Goal: Task Accomplishment & Management: Use online tool/utility

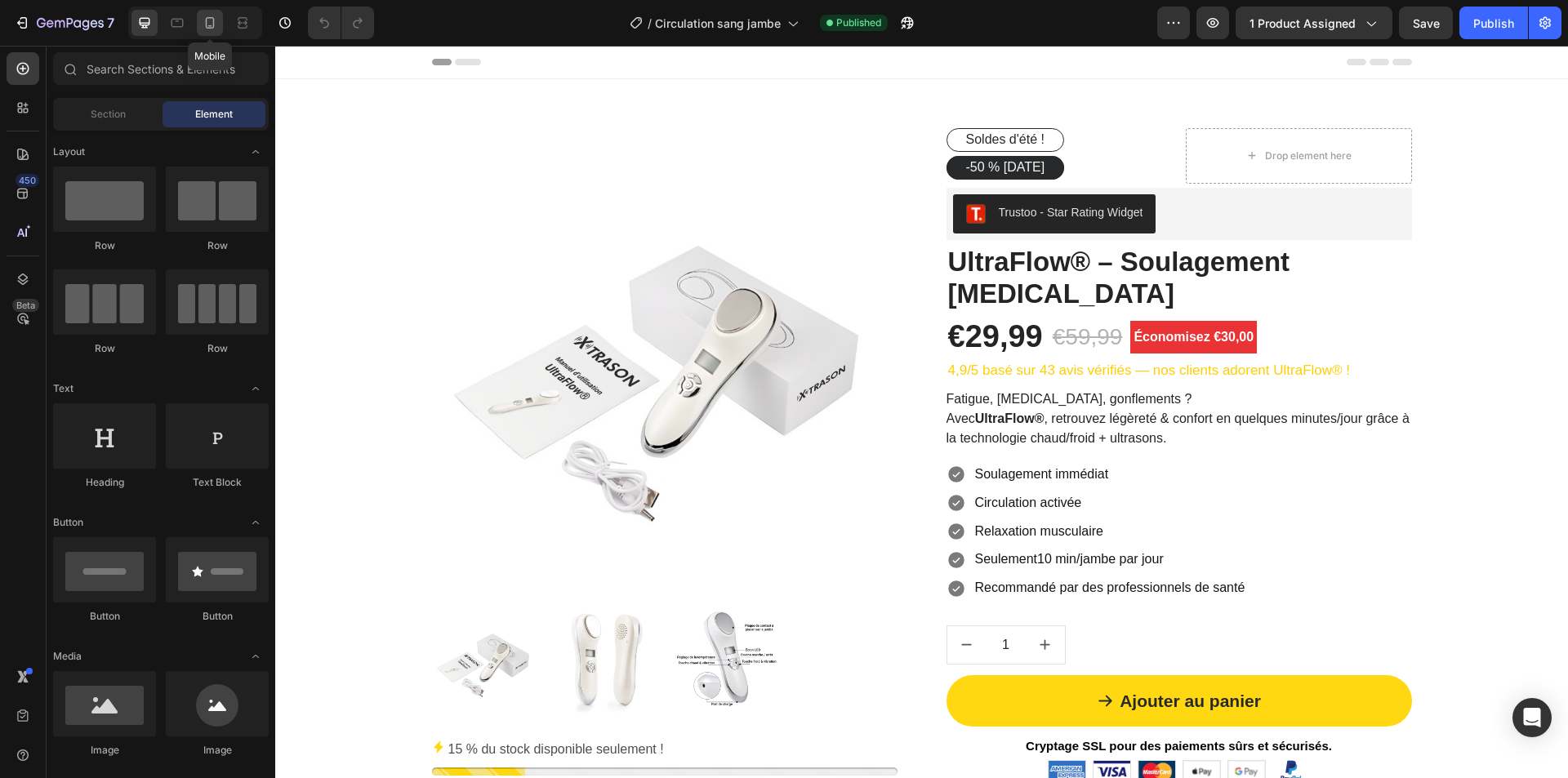
click at [214, 28] on icon at bounding box center [209, 23] width 17 height 17
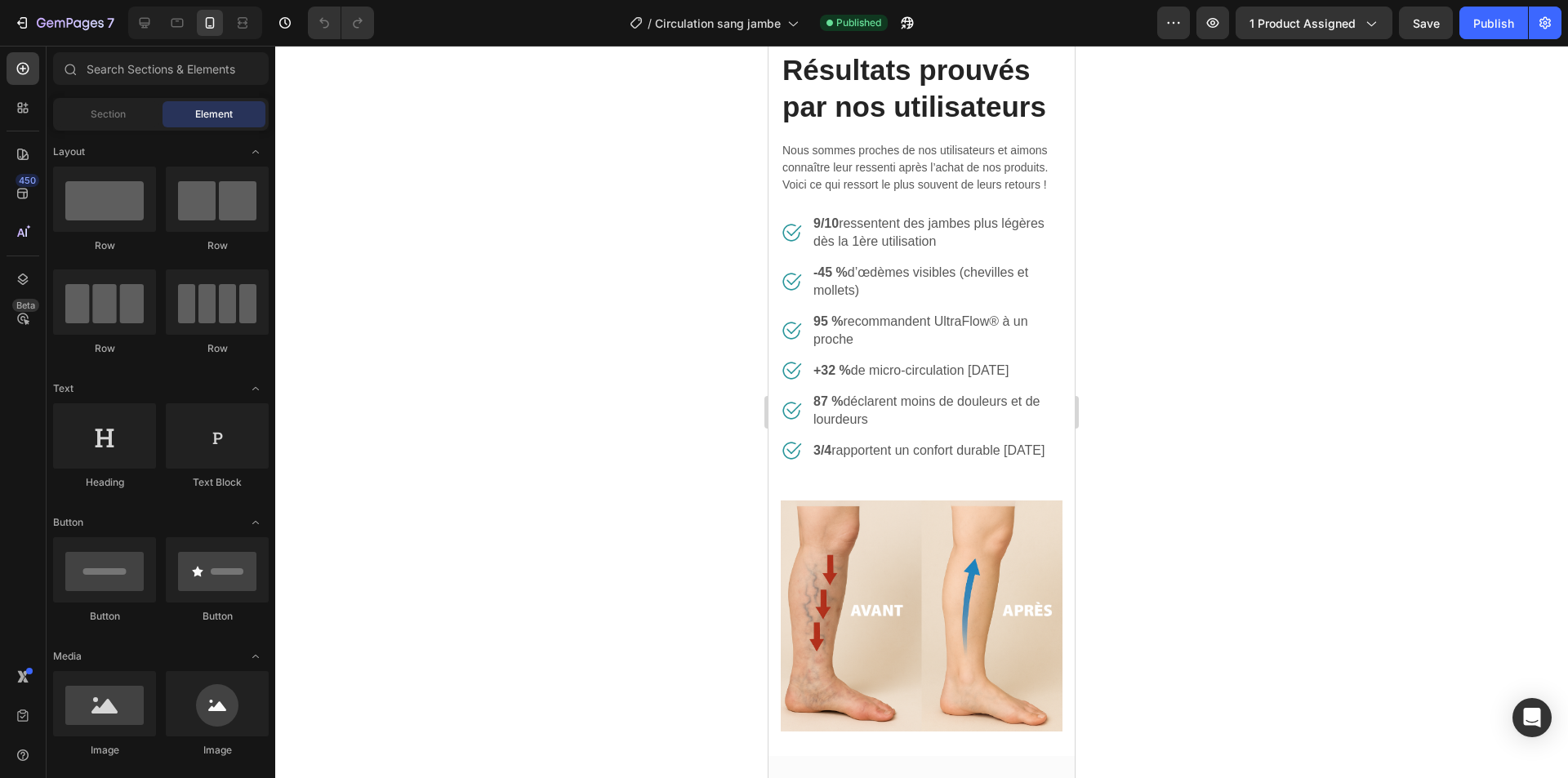
scroll to position [1469, 0]
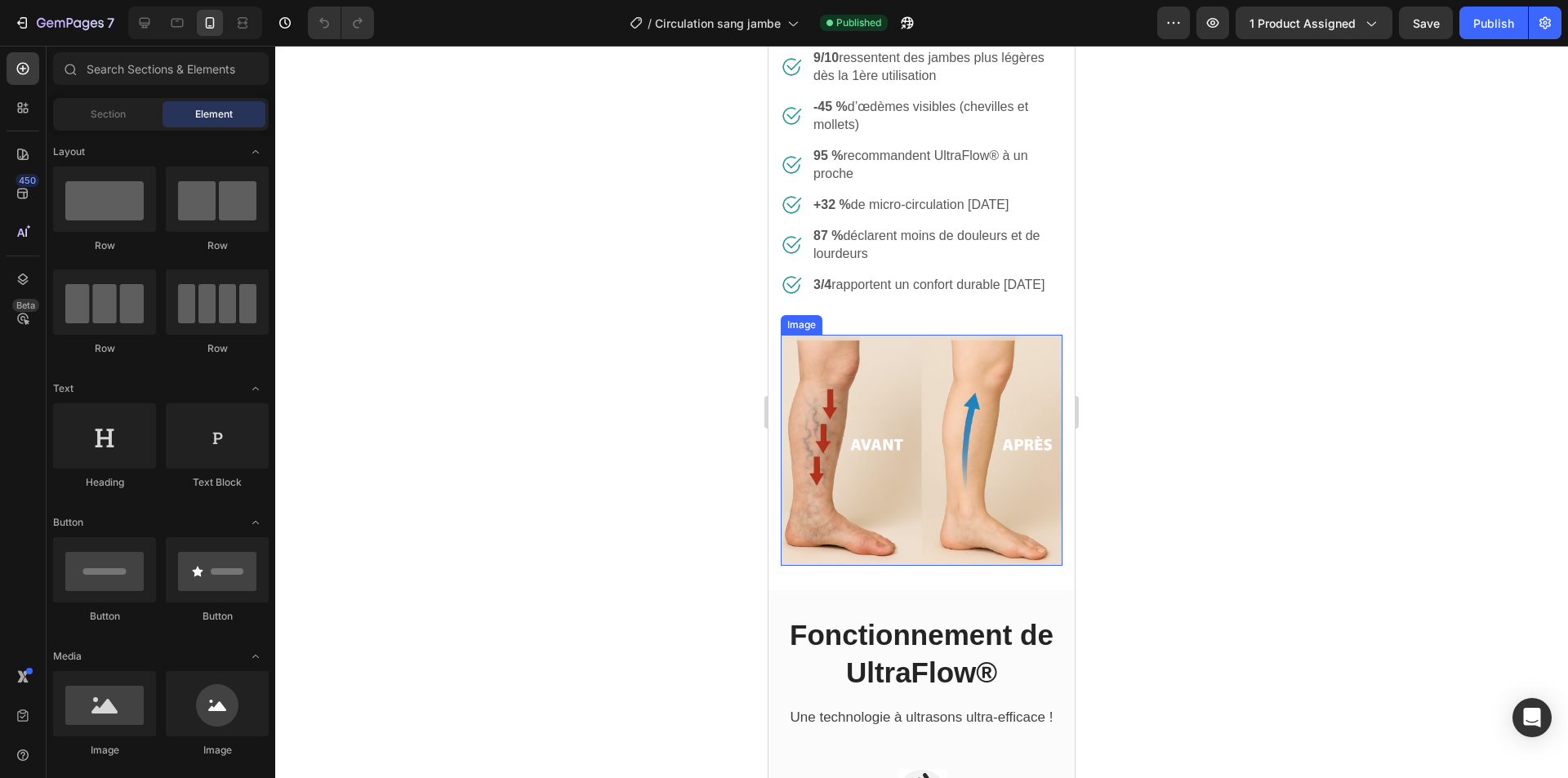
click at [910, 463] on img at bounding box center [921, 451] width 282 height 232
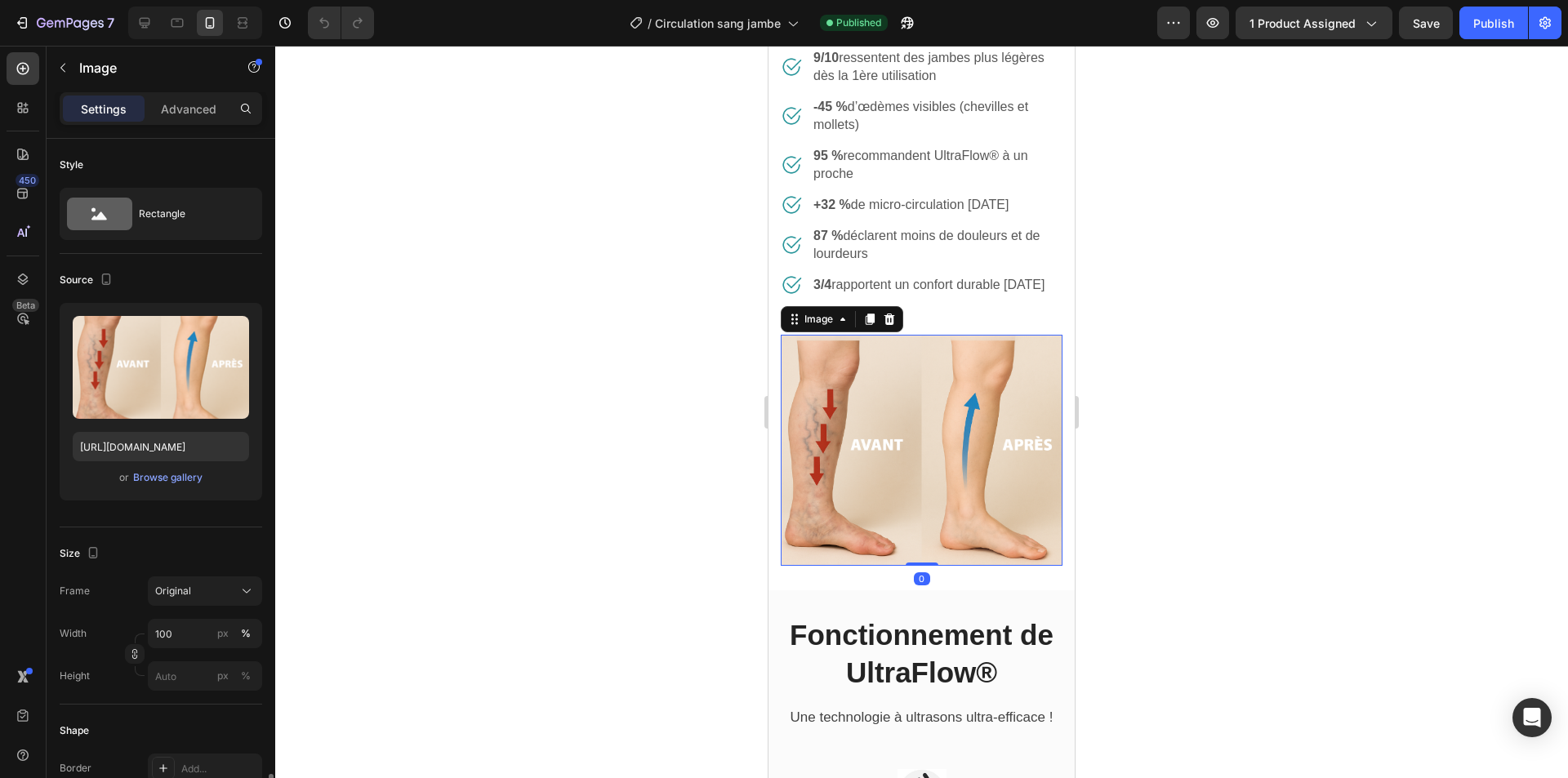
scroll to position [547, 0]
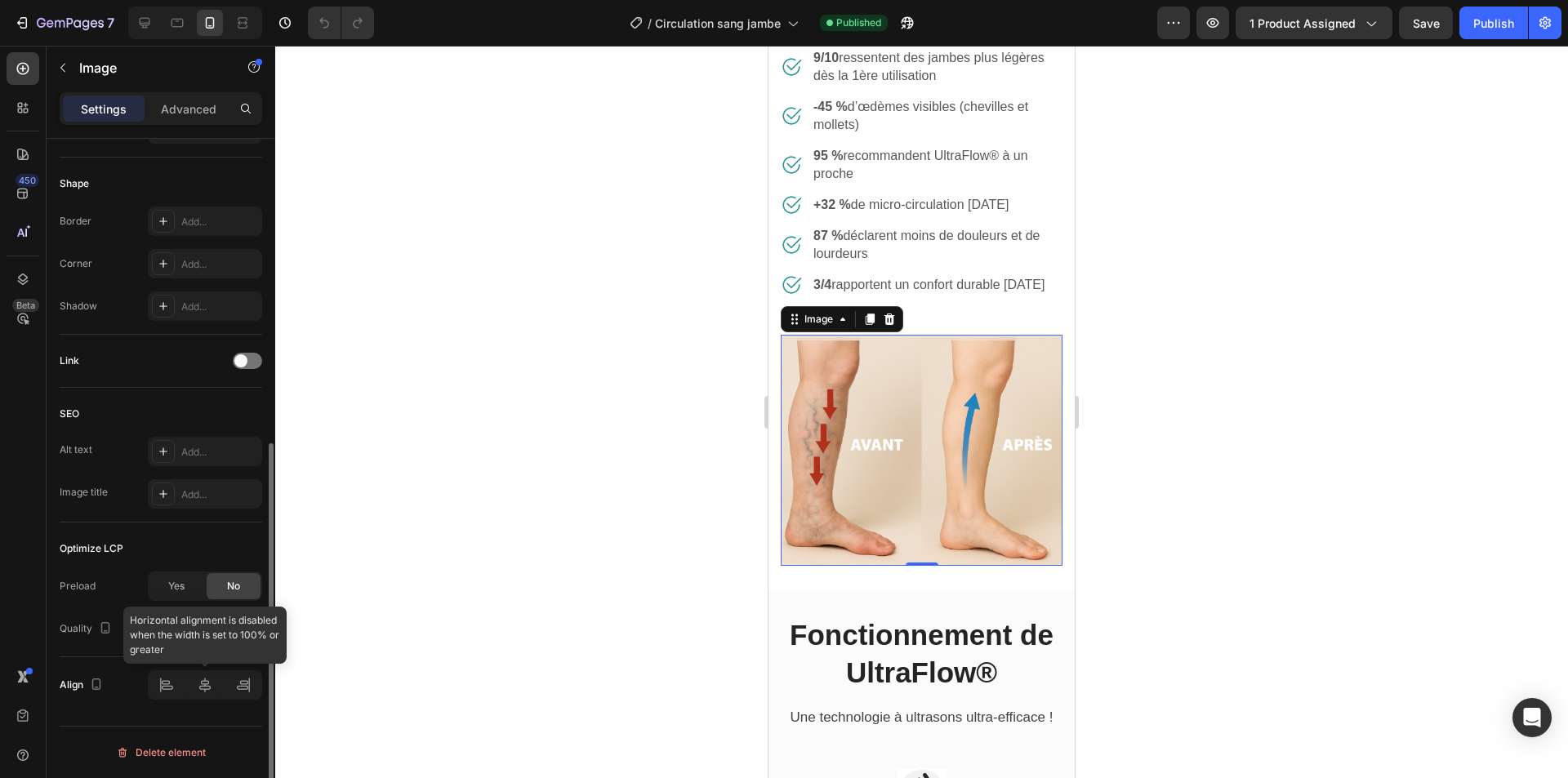
click at [207, 682] on div at bounding box center [204, 685] width 114 height 30
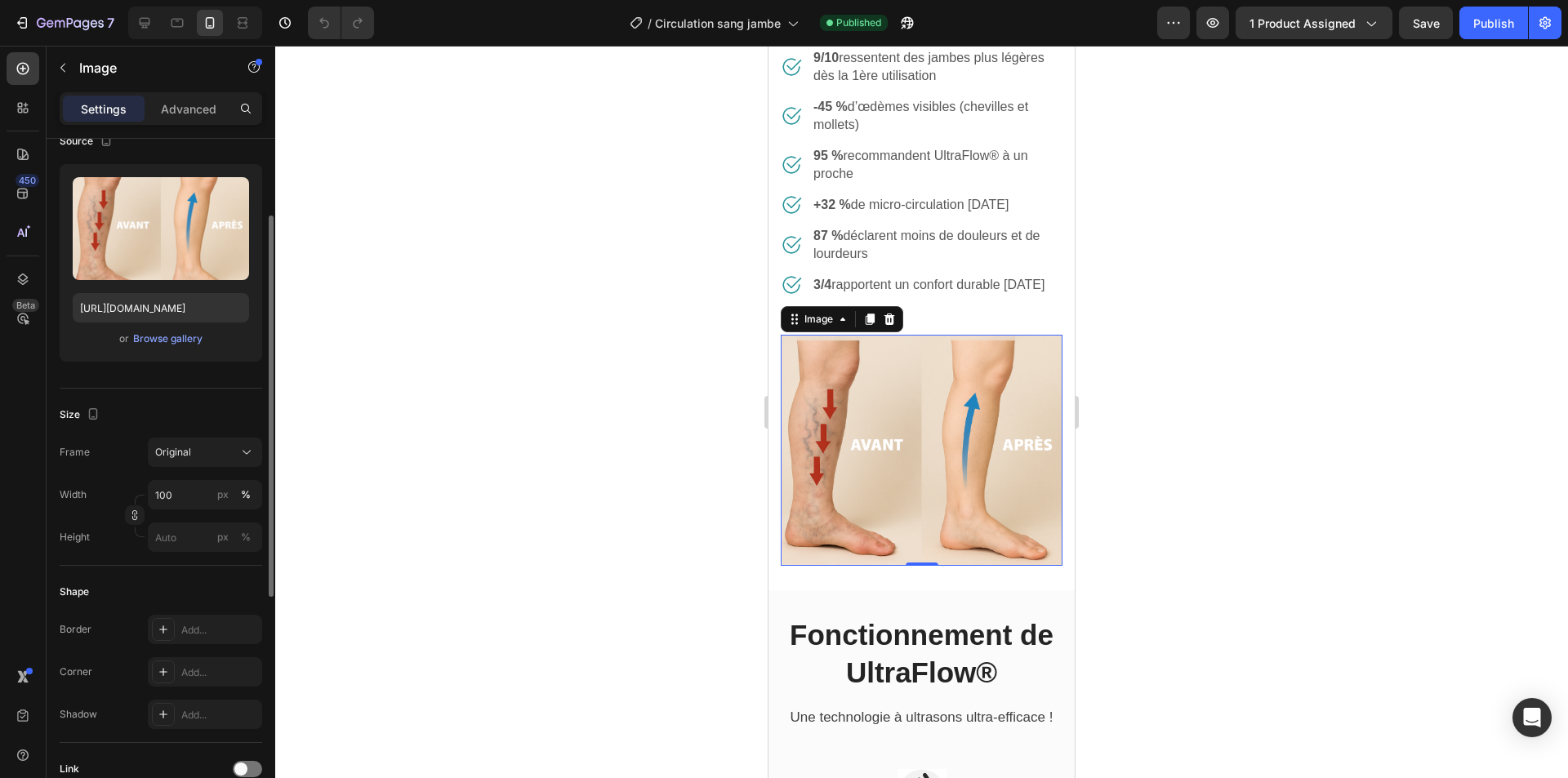
scroll to position [58, 0]
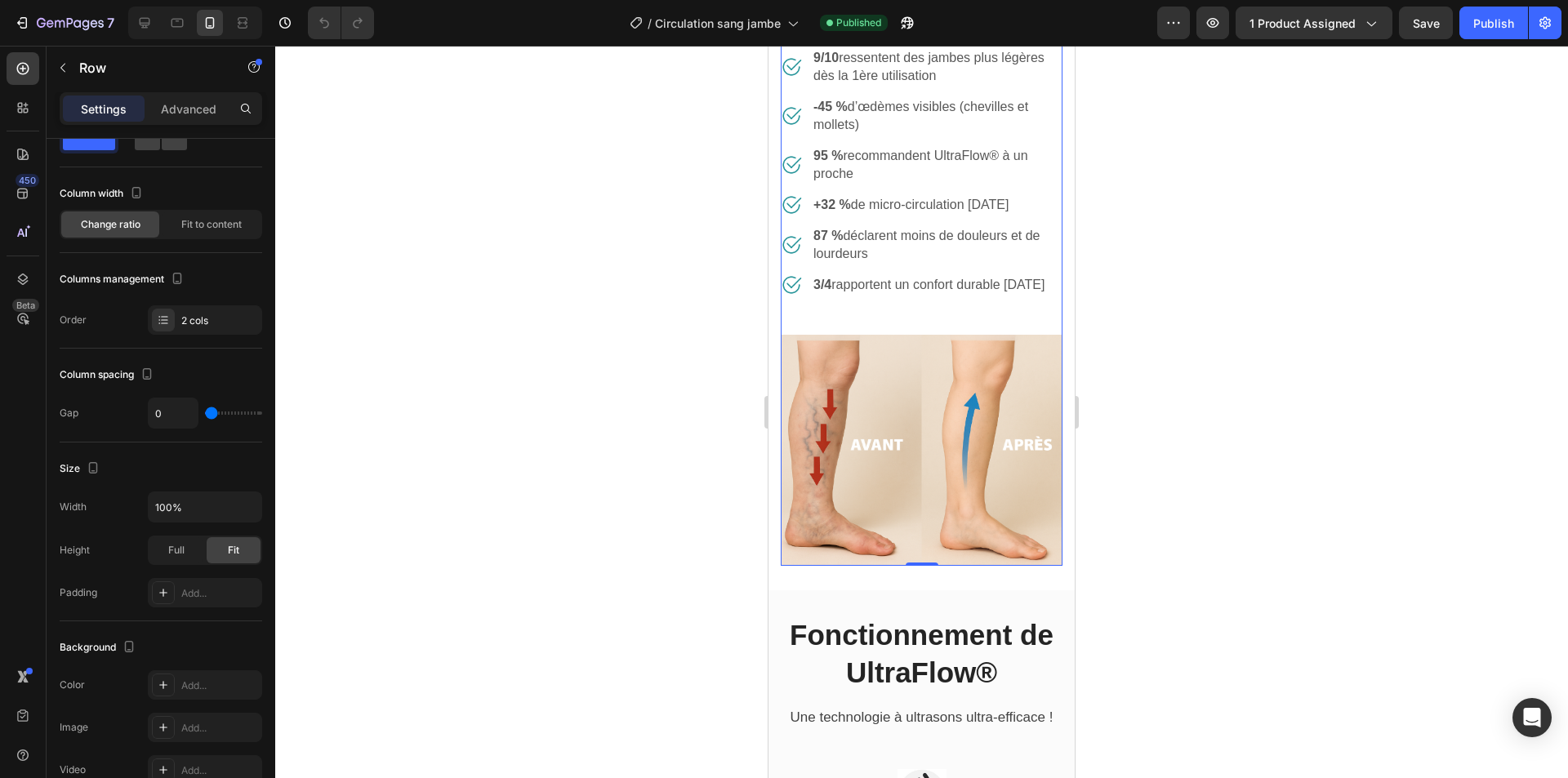
click at [947, 335] on div "Résultats prouvés par nos utilisateurs Heading Nous sommes proches de nos utili…" at bounding box center [921, 109] width 282 height 451
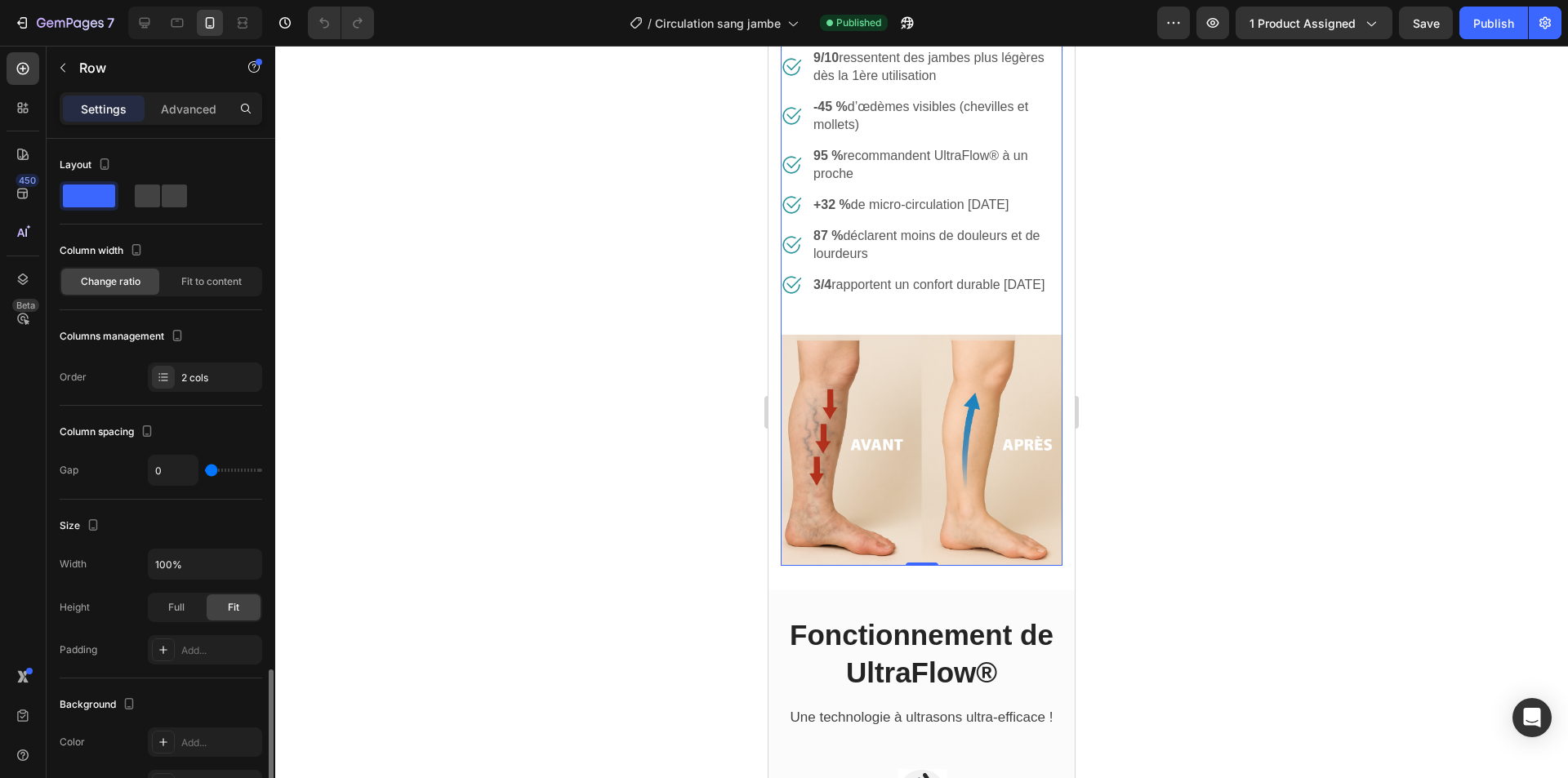
scroll to position [412, 0]
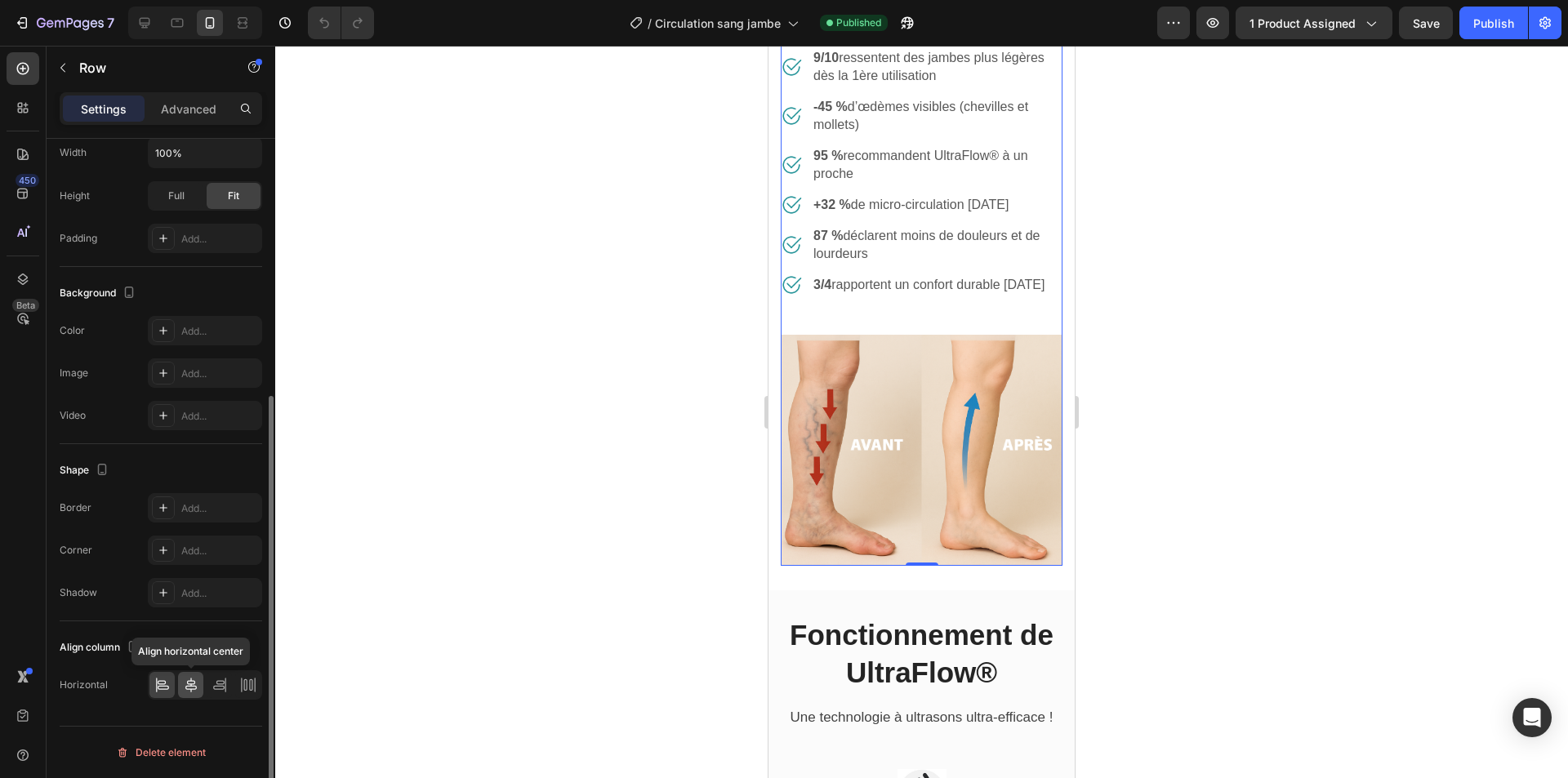
click at [186, 692] on icon at bounding box center [191, 685] width 17 height 17
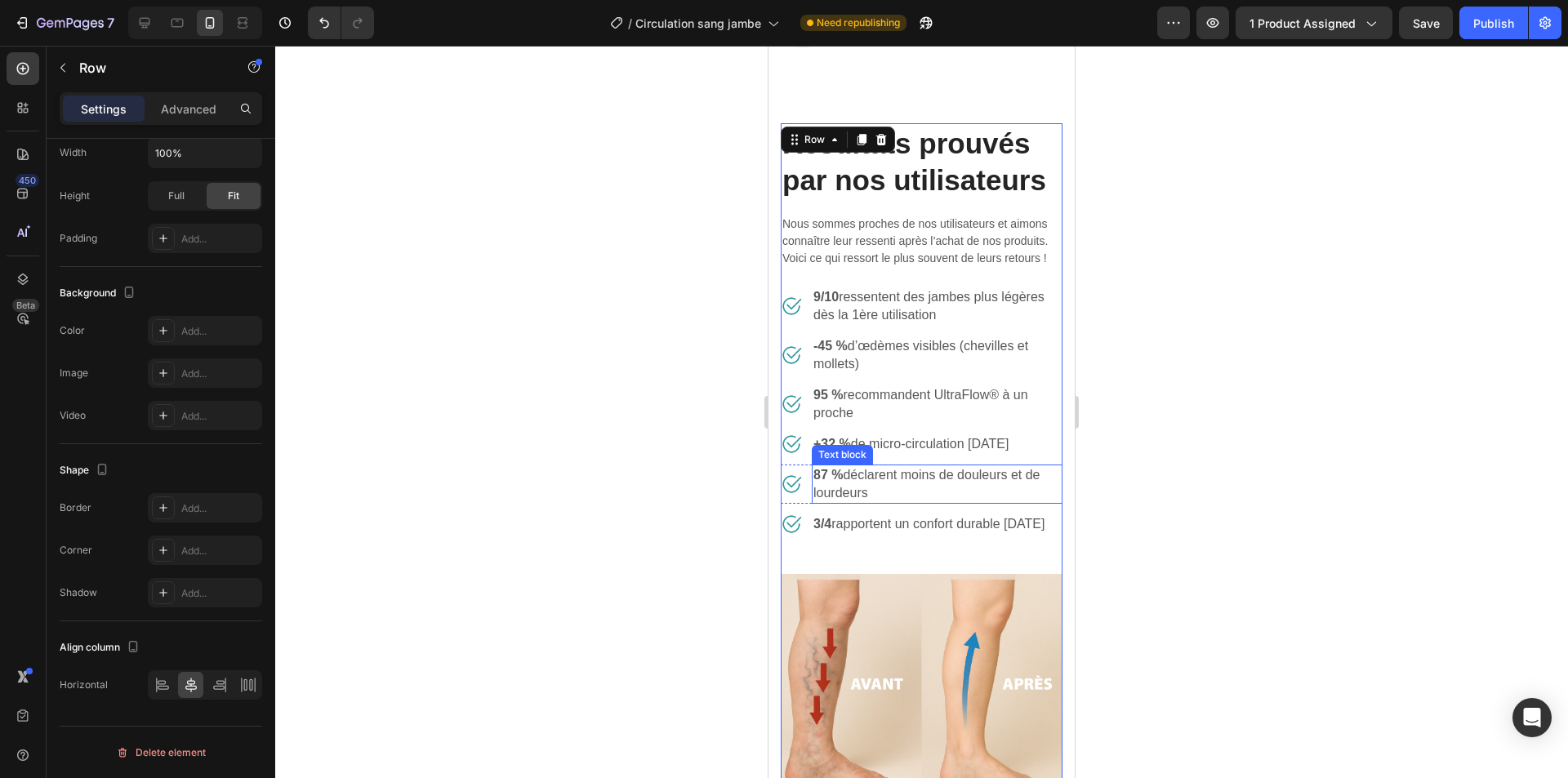
scroll to position [1469, 0]
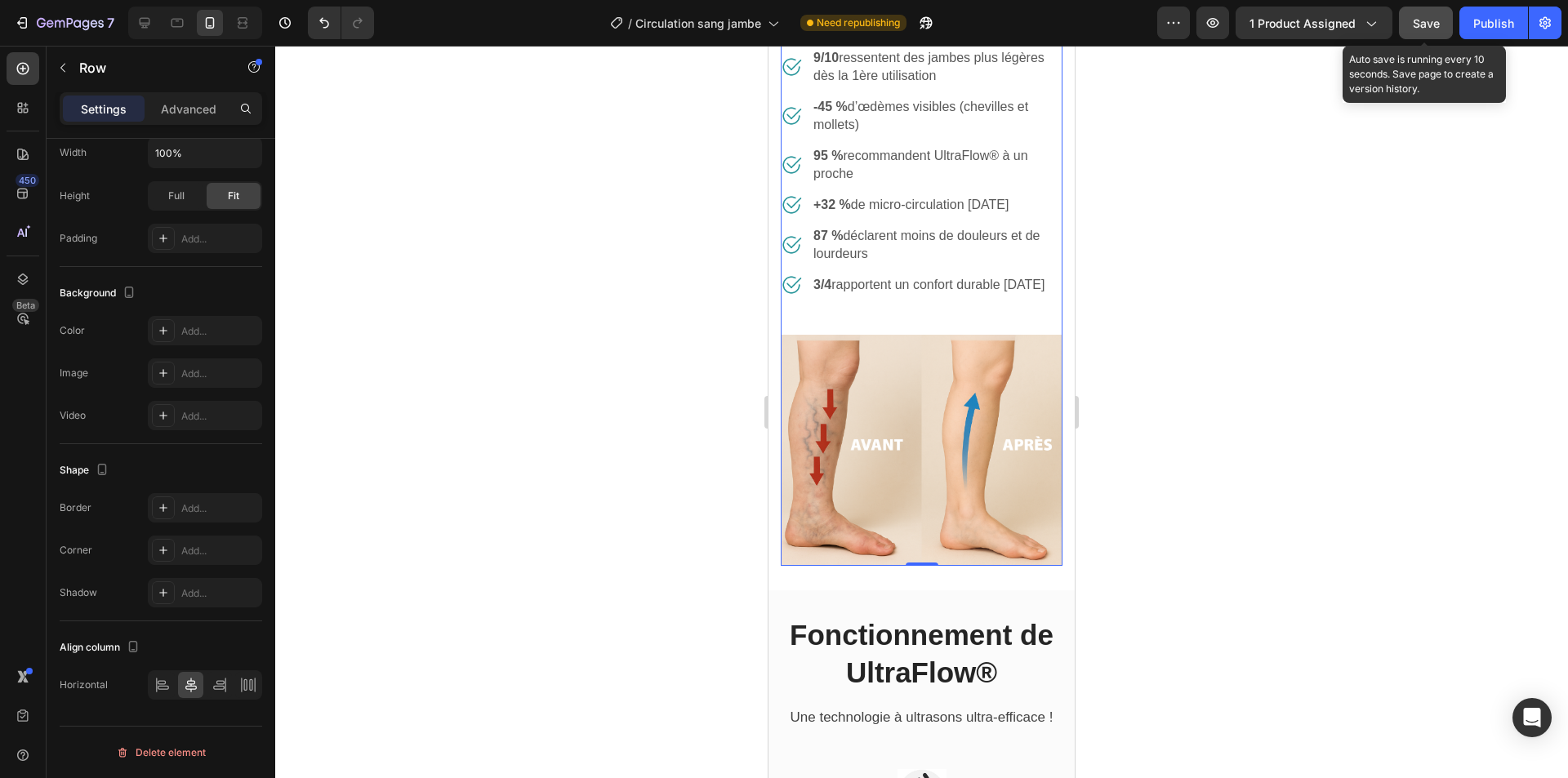
click at [1419, 21] on span "Save" at bounding box center [1426, 24] width 27 height 14
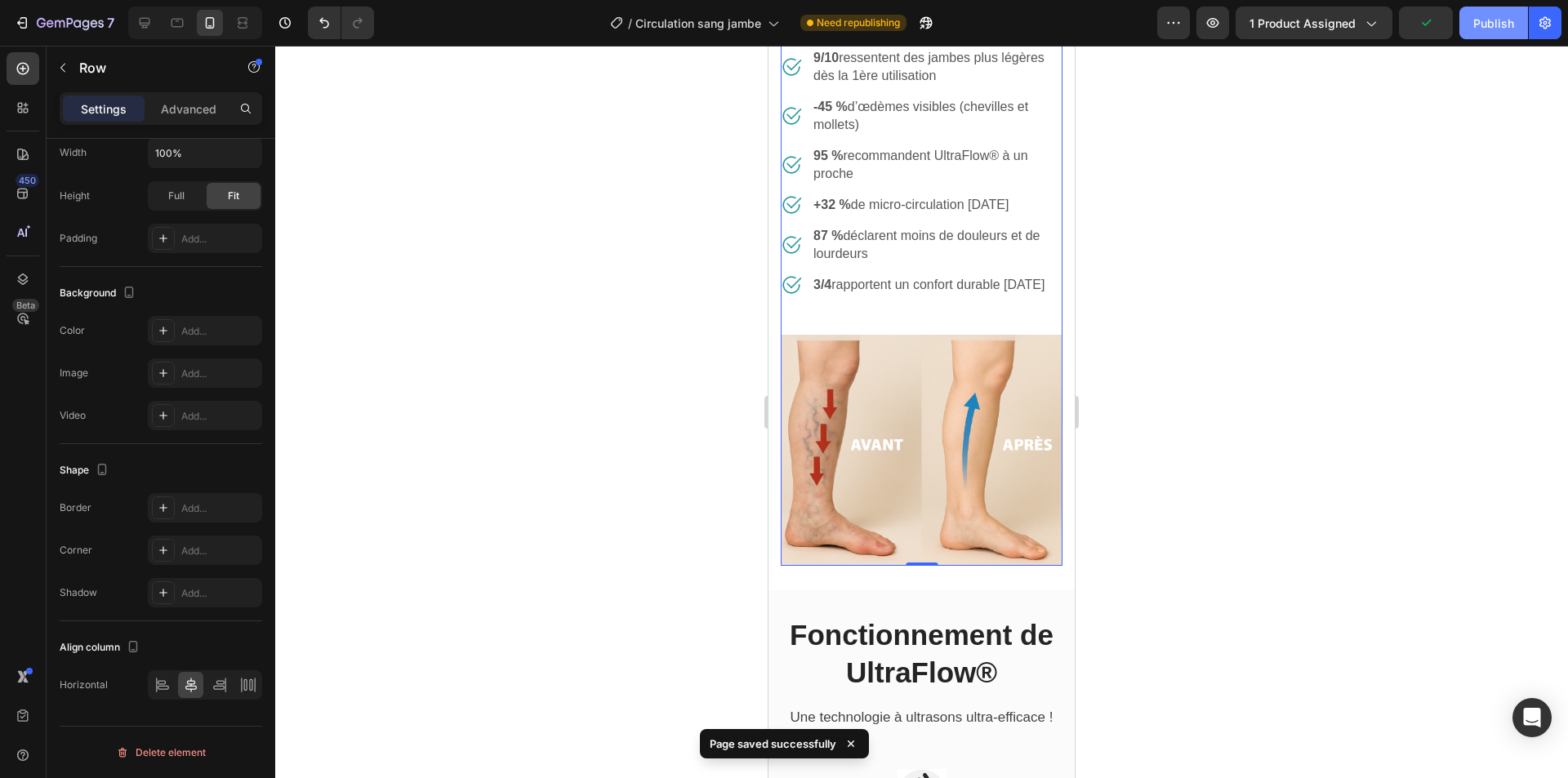
click at [1486, 20] on div "Publish" at bounding box center [1493, 24] width 41 height 17
